Goal: Task Accomplishment & Management: Manage account settings

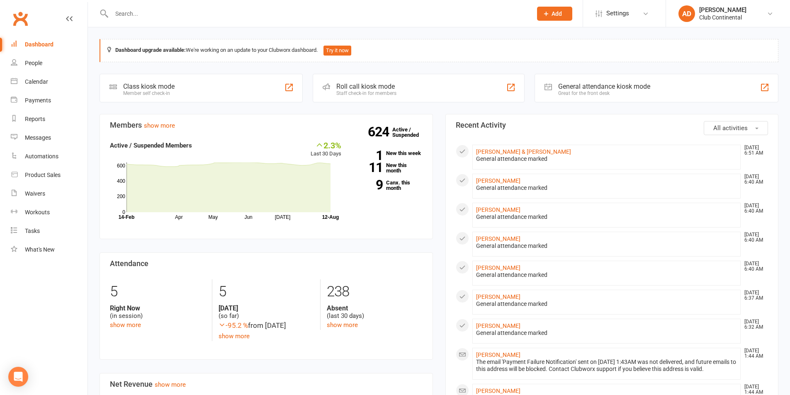
scroll to position [124, 0]
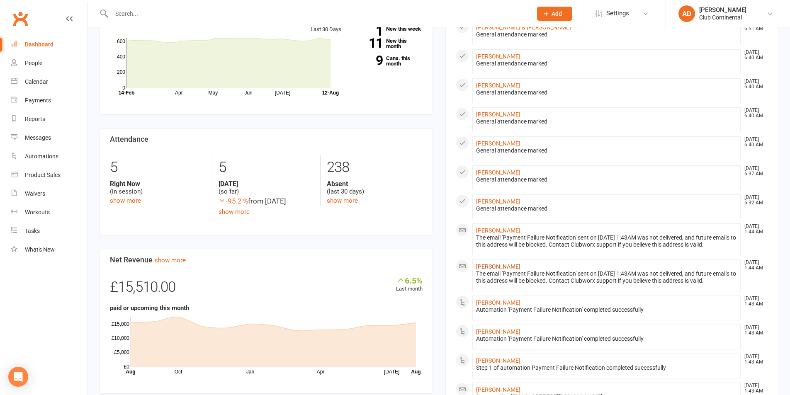
click at [514, 266] on link "Joanne Bigornia" at bounding box center [498, 266] width 44 height 7
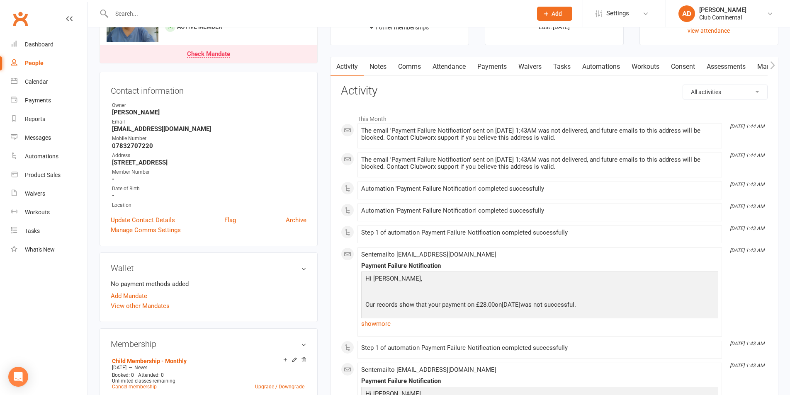
scroll to position [124, 0]
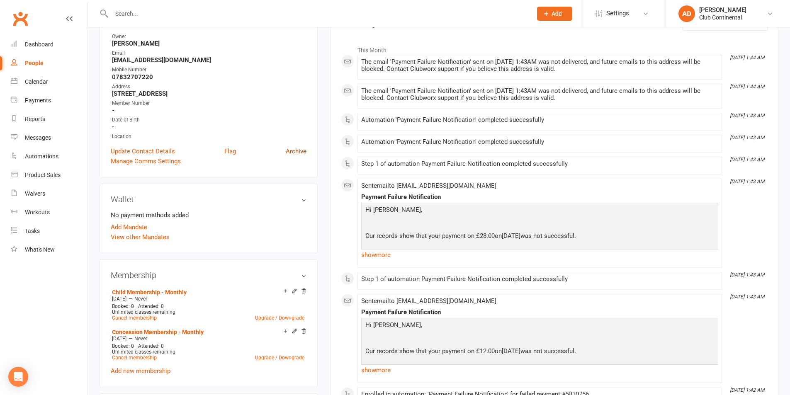
click at [295, 151] on link "Archive" at bounding box center [296, 151] width 21 height 10
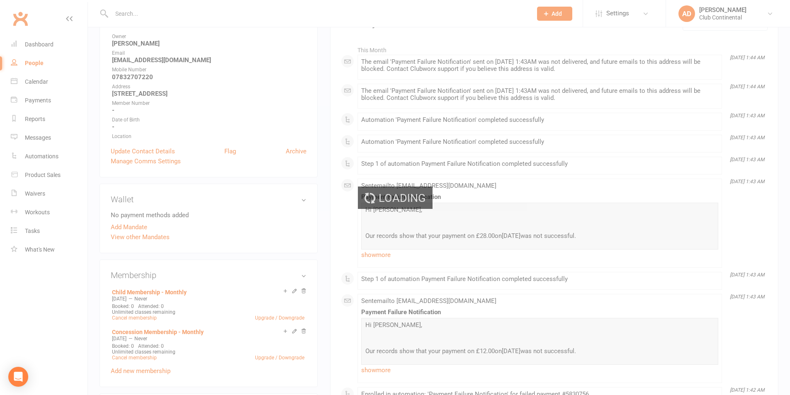
select select "100"
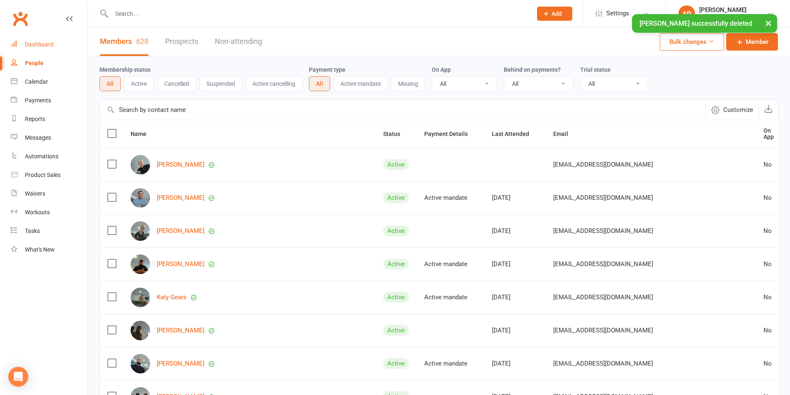
click at [35, 45] on div "Dashboard" at bounding box center [39, 44] width 29 height 7
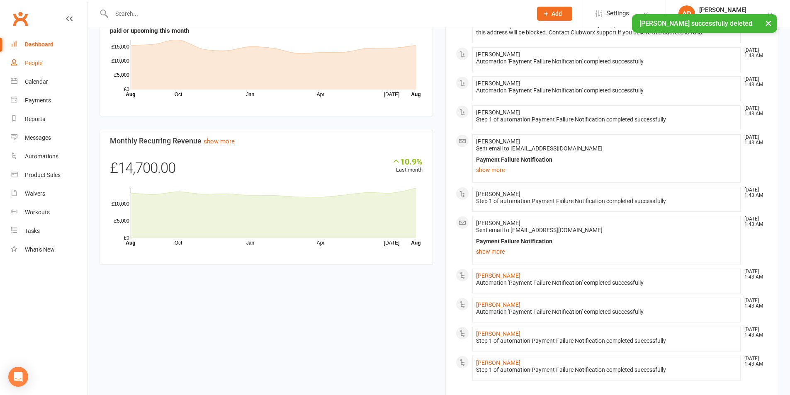
scroll to position [415, 0]
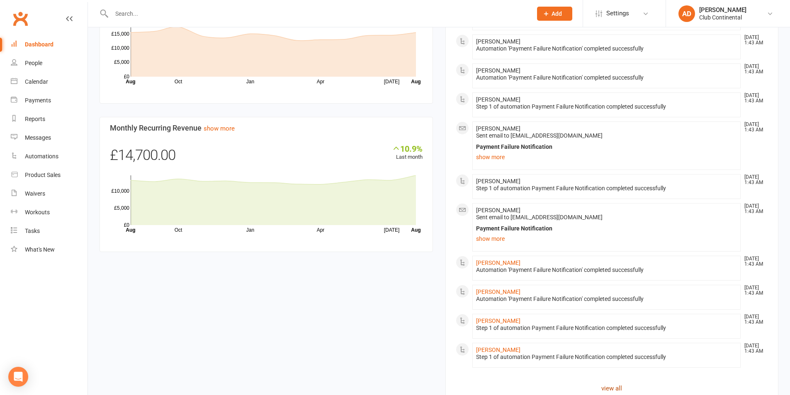
click at [607, 388] on link "view all" at bounding box center [612, 389] width 313 height 10
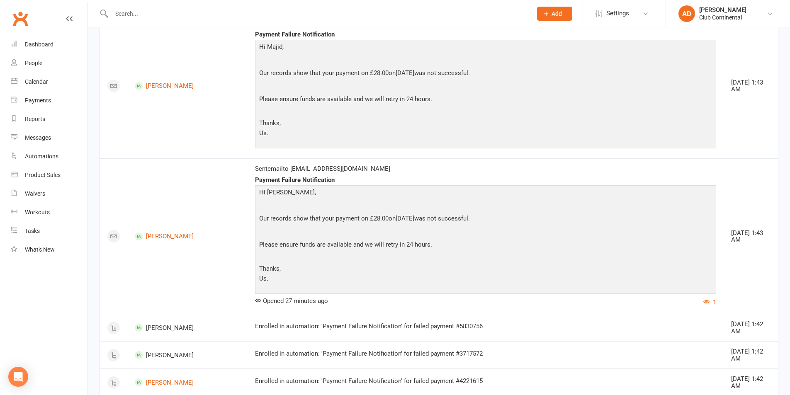
scroll to position [930, 0]
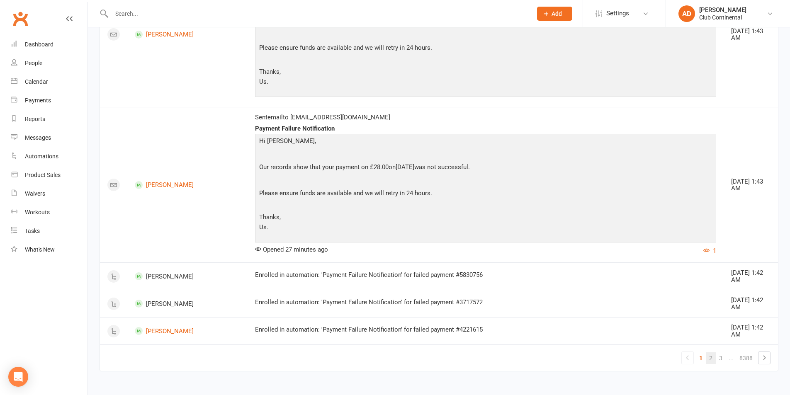
click at [711, 358] on link "2" at bounding box center [711, 359] width 10 height 12
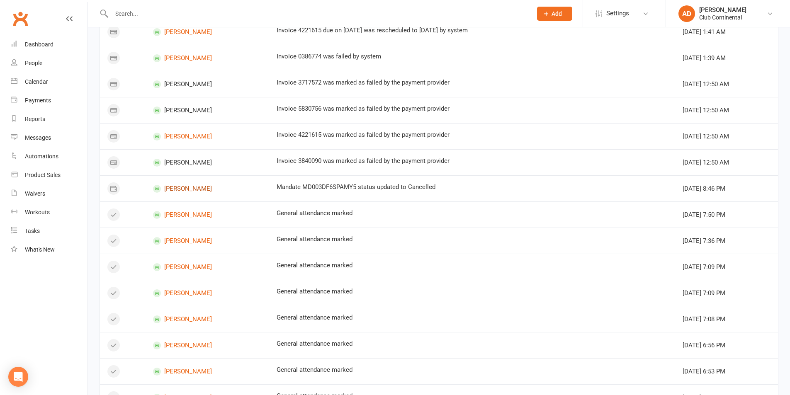
scroll to position [0, 0]
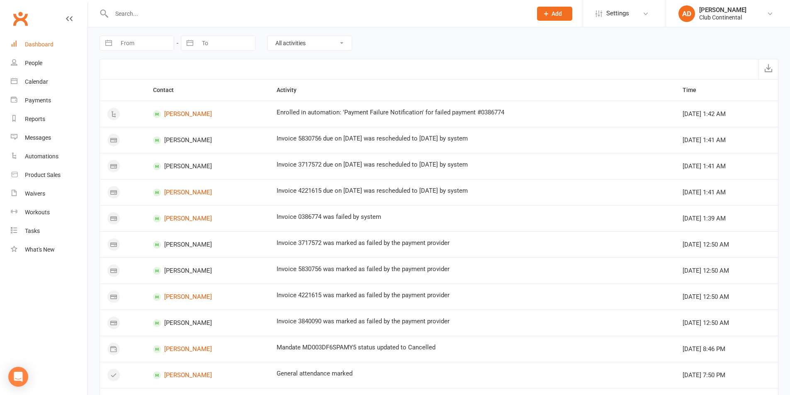
click at [44, 42] on div "Dashboard" at bounding box center [39, 44] width 29 height 7
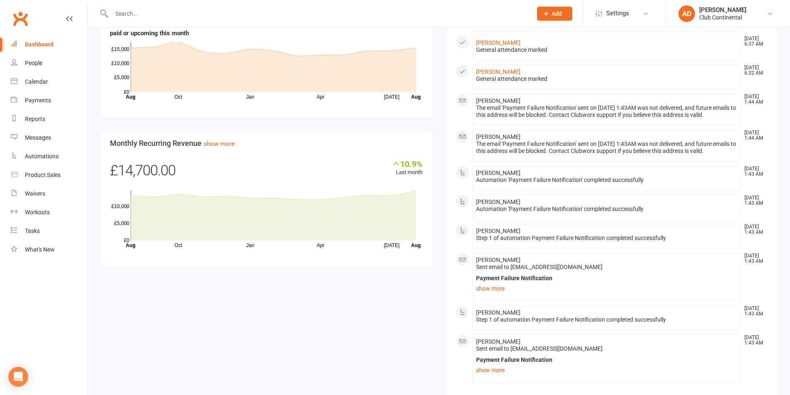
scroll to position [454, 0]
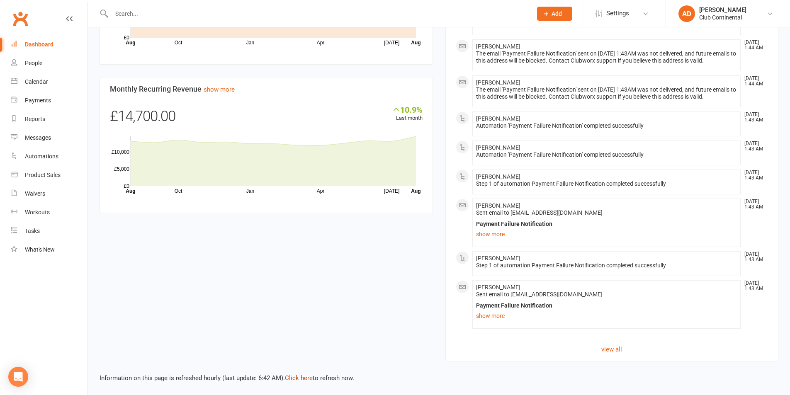
click at [305, 378] on link "Click here" at bounding box center [299, 378] width 28 height 7
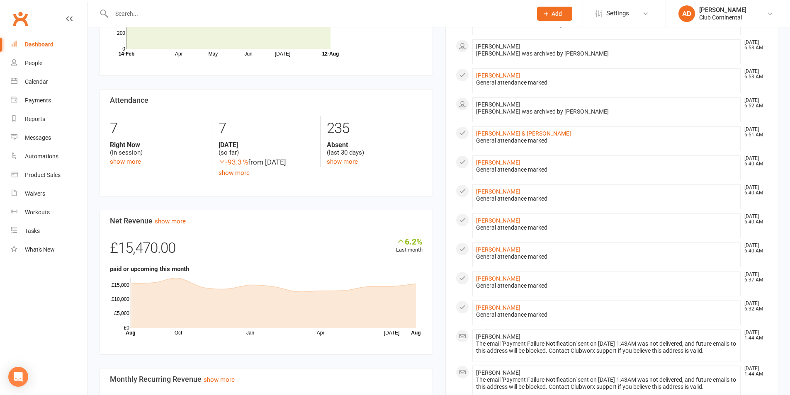
scroll to position [0, 0]
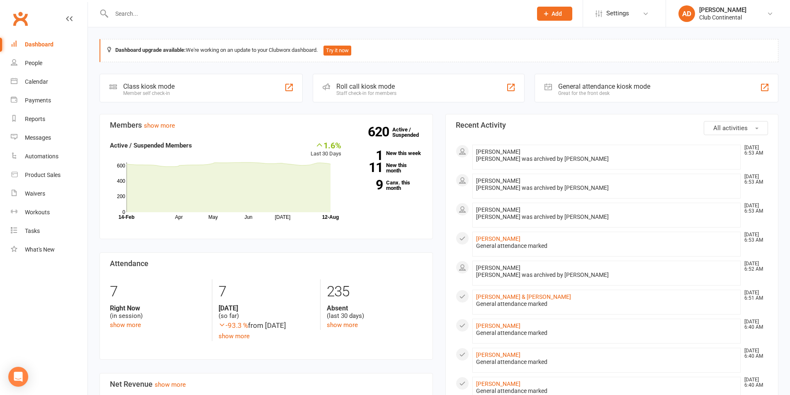
click at [404, 370] on div "Members show more 1.6% Last 30 Days Active / Suspended Members Apr May Jun Jul …" at bounding box center [266, 397] width 346 height 566
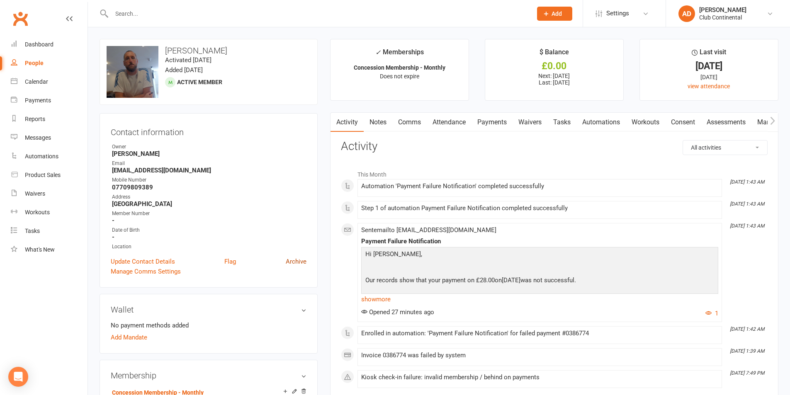
click at [297, 260] on link "Archive" at bounding box center [296, 262] width 21 height 10
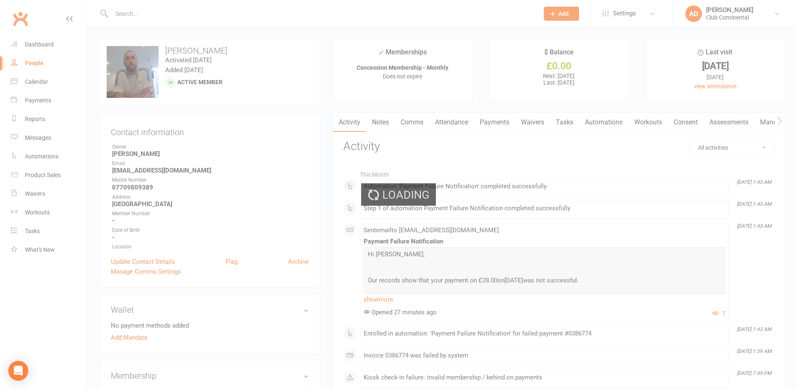
select select "100"
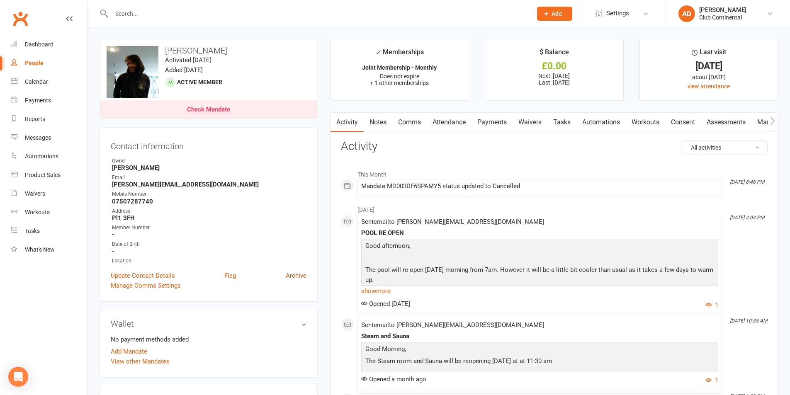
click at [300, 274] on link "Archive" at bounding box center [296, 276] width 21 height 10
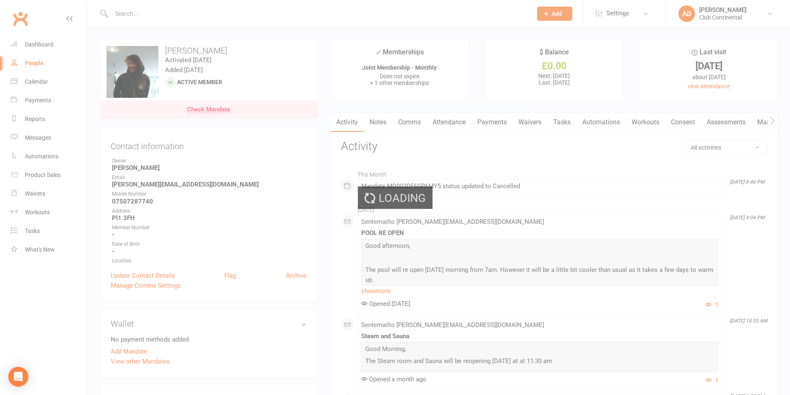
select select "100"
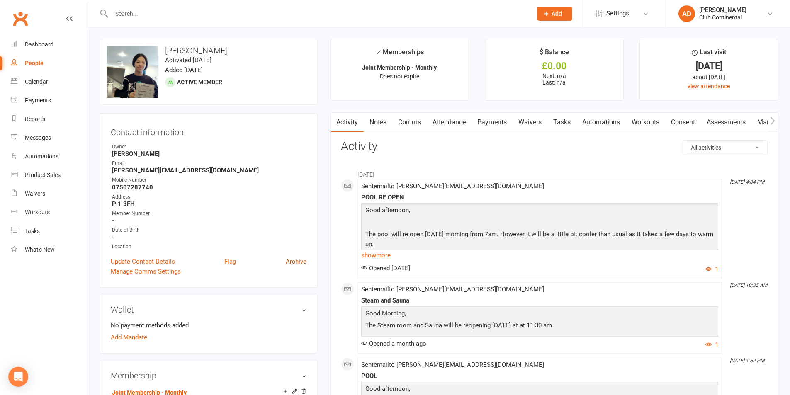
click at [292, 258] on link "Archive" at bounding box center [296, 262] width 21 height 10
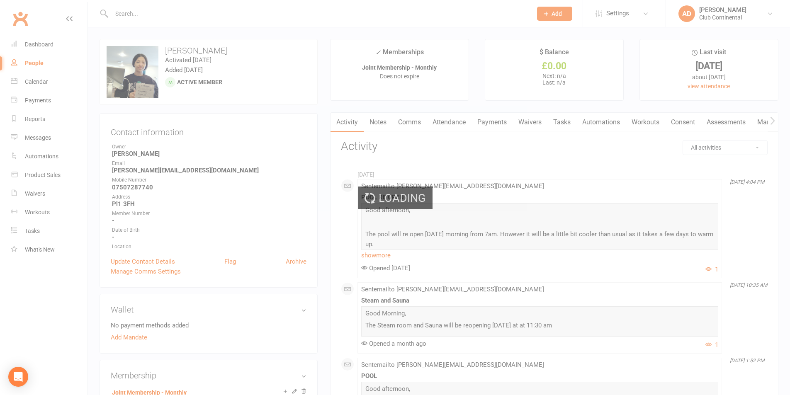
select select "100"
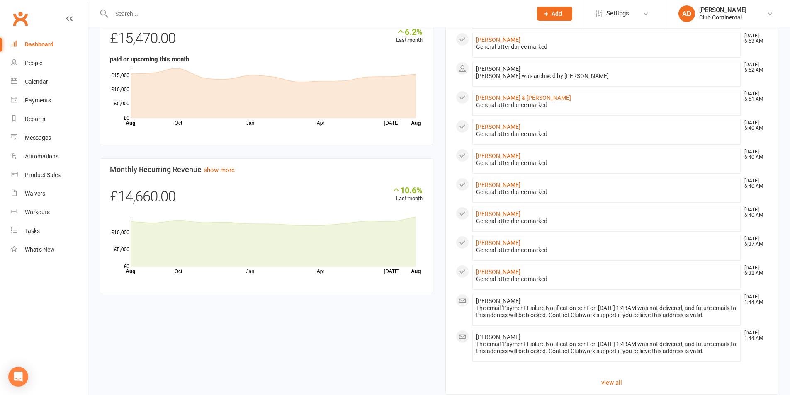
scroll to position [207, 0]
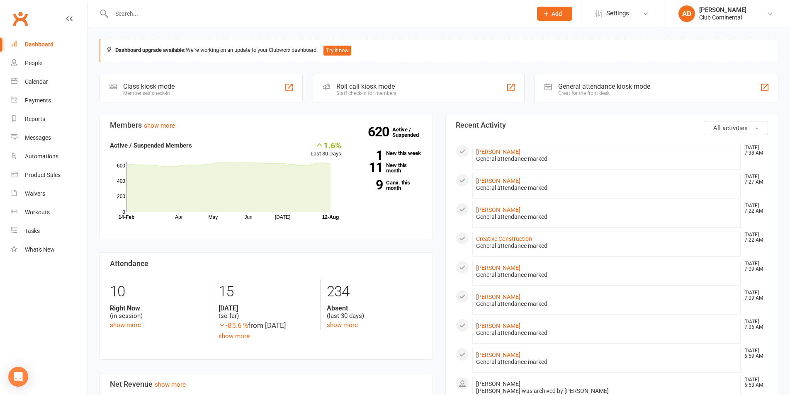
click at [522, 32] on div "Dashboard upgrade available: We're working on an update to your Clubworx dashbo…" at bounding box center [439, 390] width 702 height 727
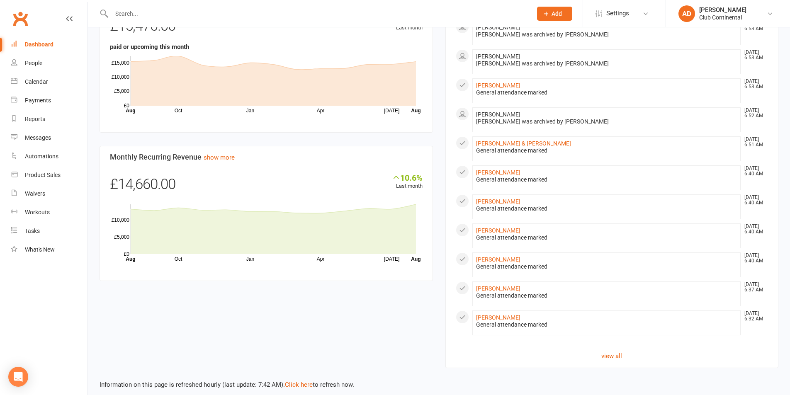
scroll to position [392, 0]
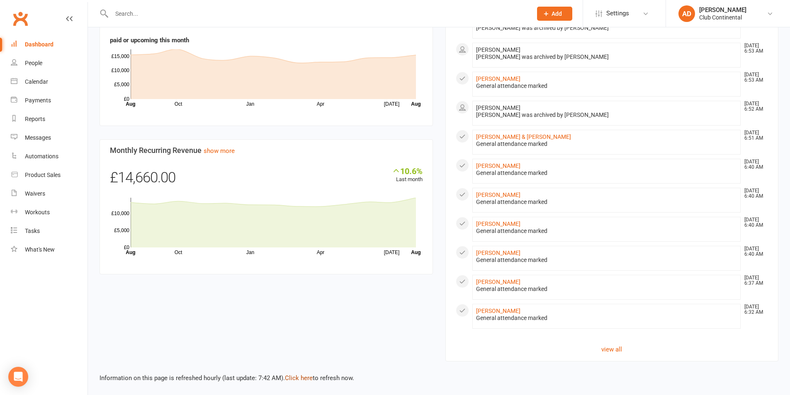
click at [306, 375] on link "Click here" at bounding box center [299, 378] width 28 height 7
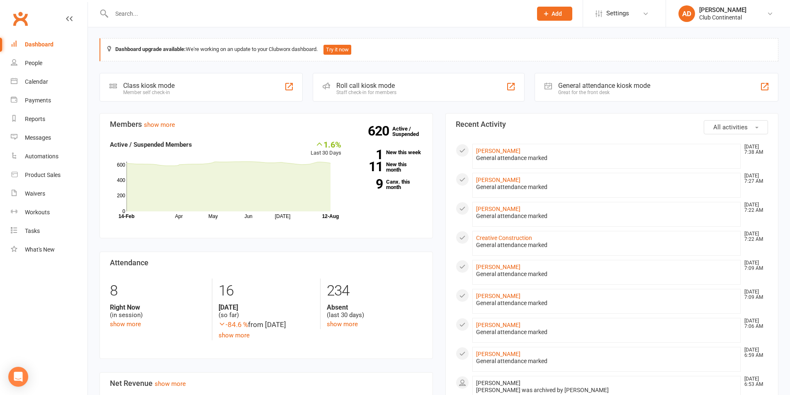
scroll to position [0, 0]
